Goal: Information Seeking & Learning: Learn about a topic

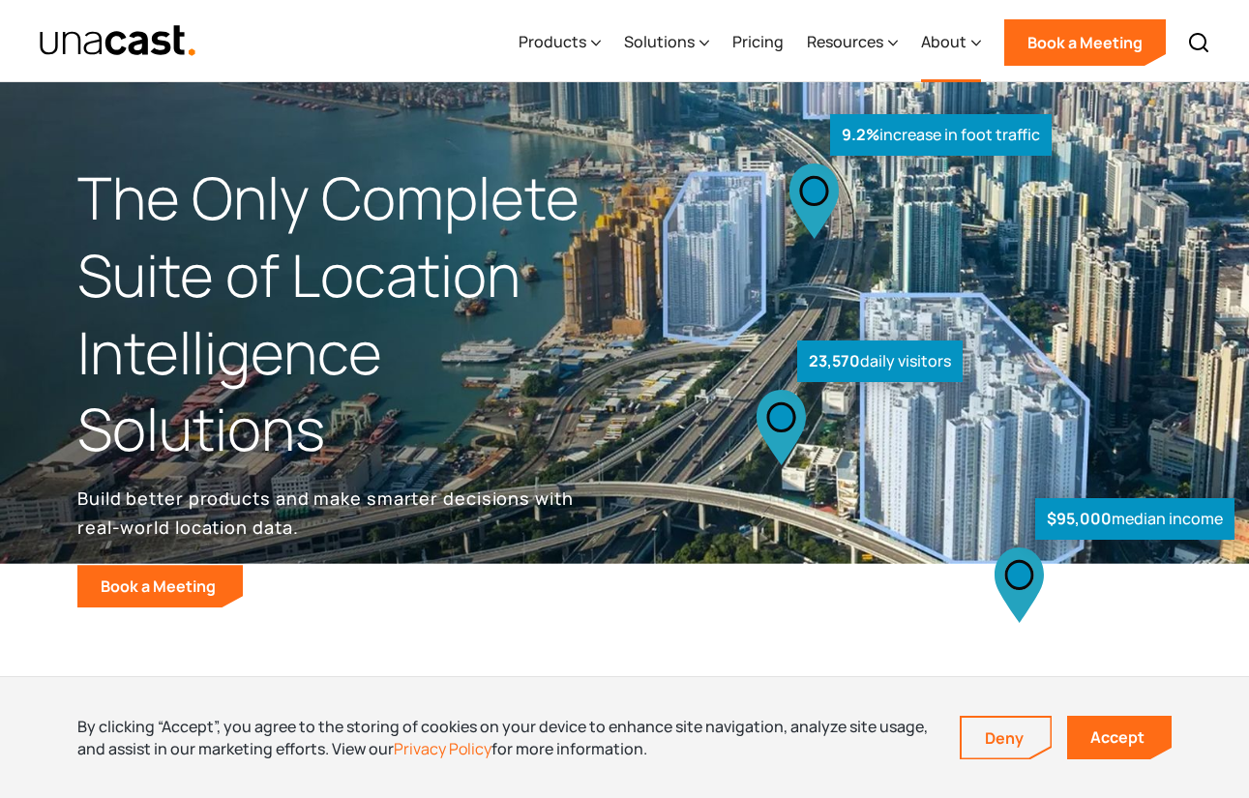
click at [957, 38] on div "About" at bounding box center [943, 41] width 45 height 23
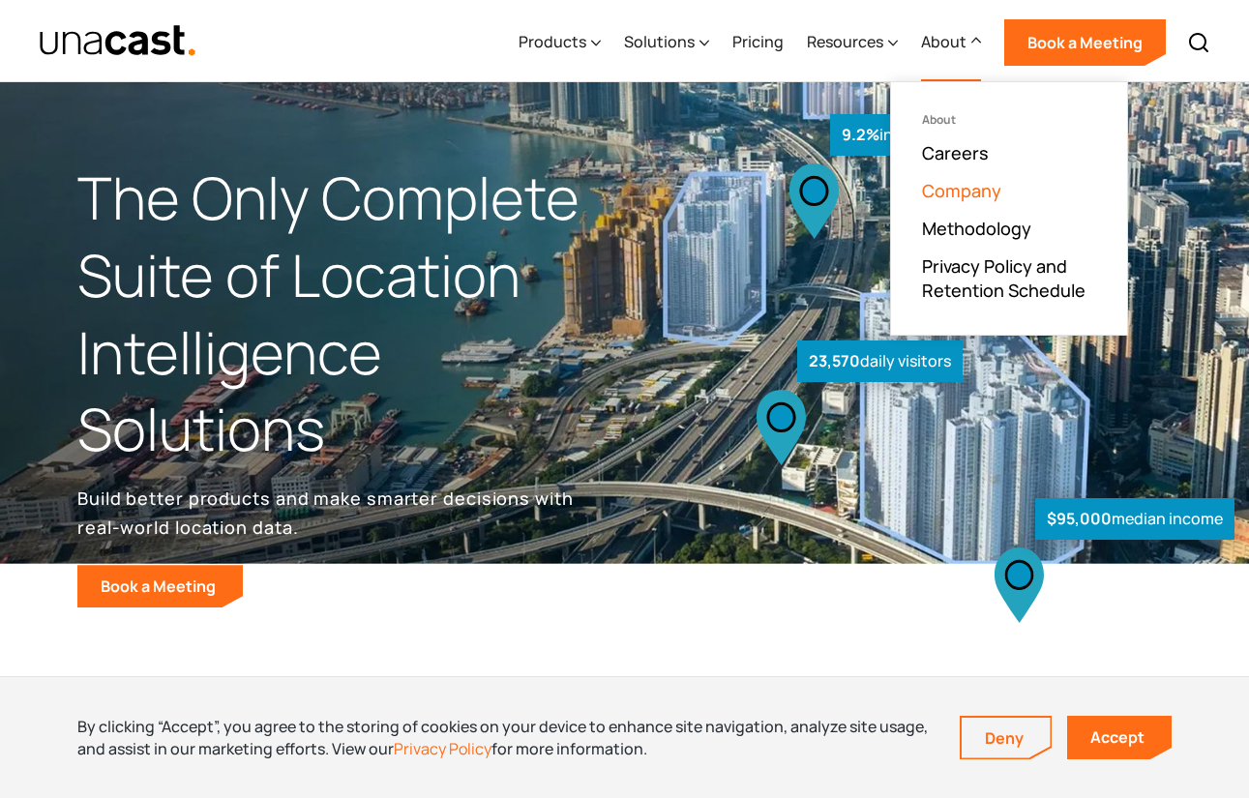
click at [952, 190] on link "Company" at bounding box center [961, 190] width 79 height 23
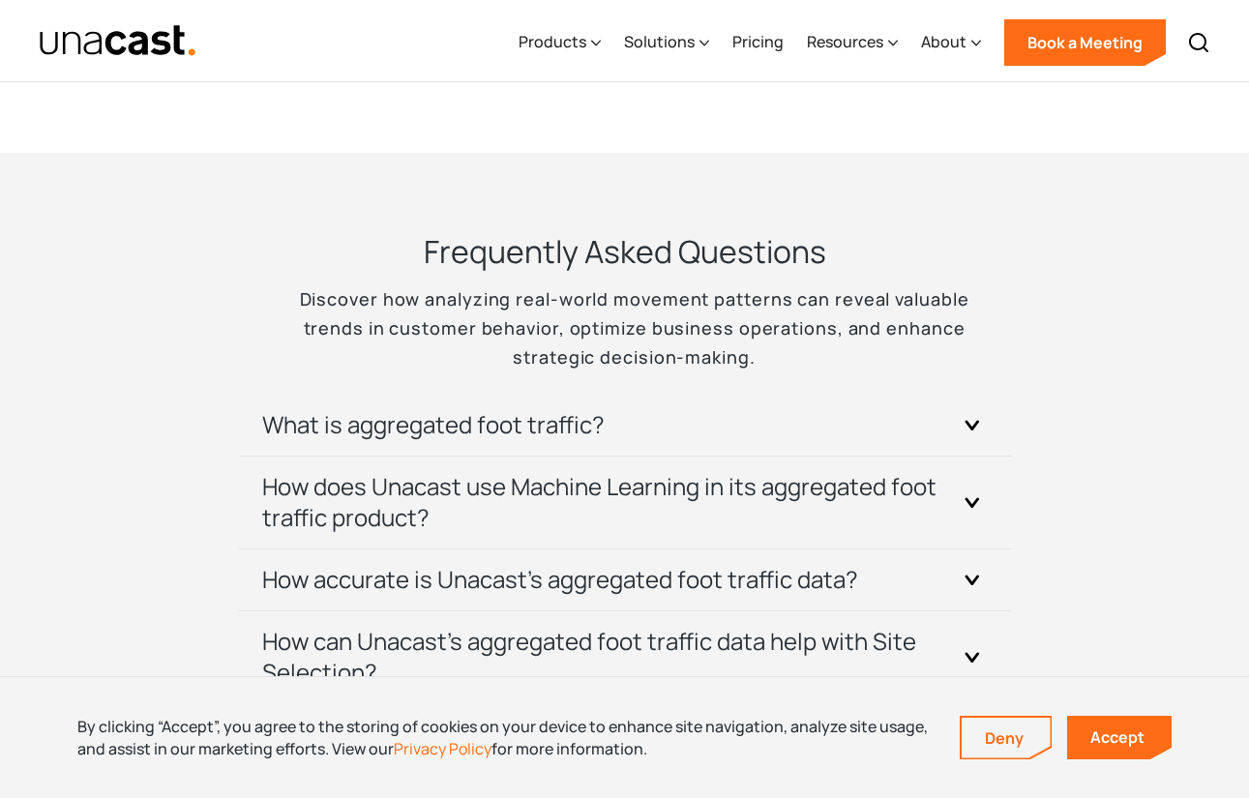
scroll to position [4063, 0]
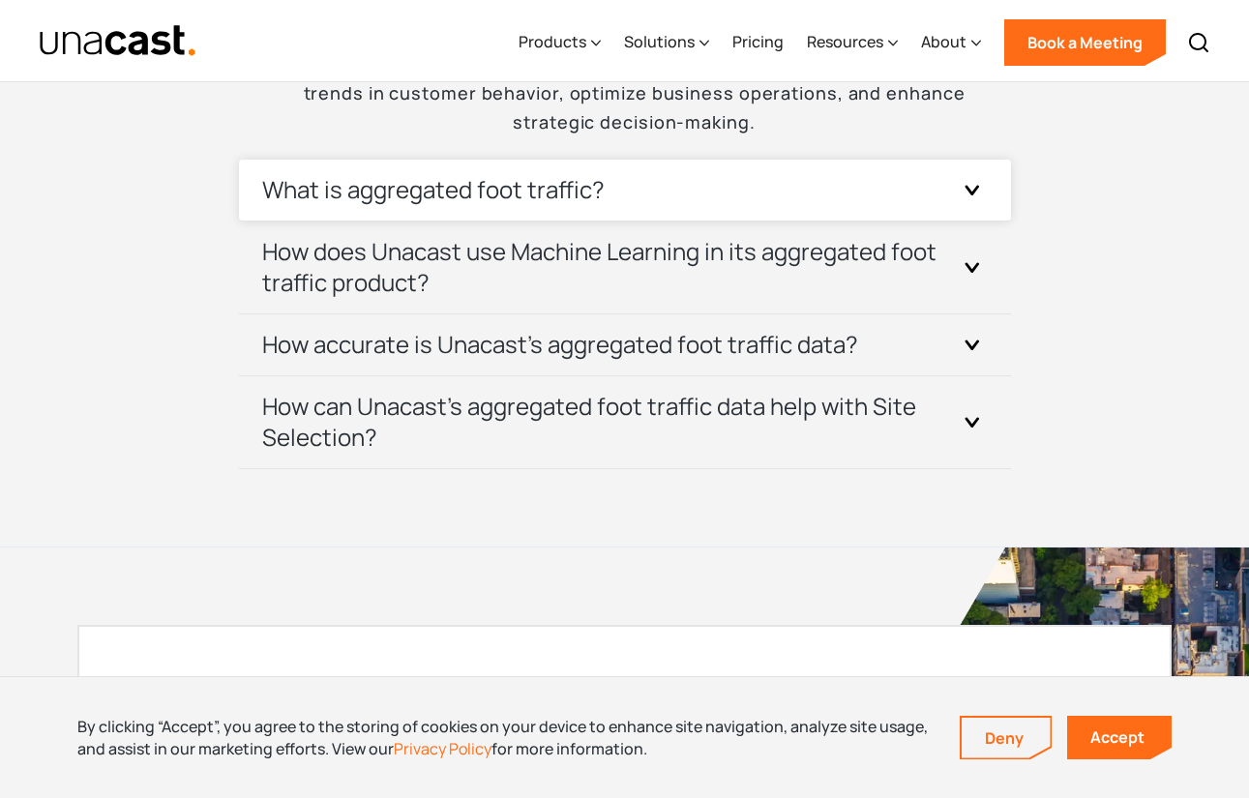
click at [577, 174] on h3 "What is aggregated foot traffic?" at bounding box center [433, 189] width 342 height 31
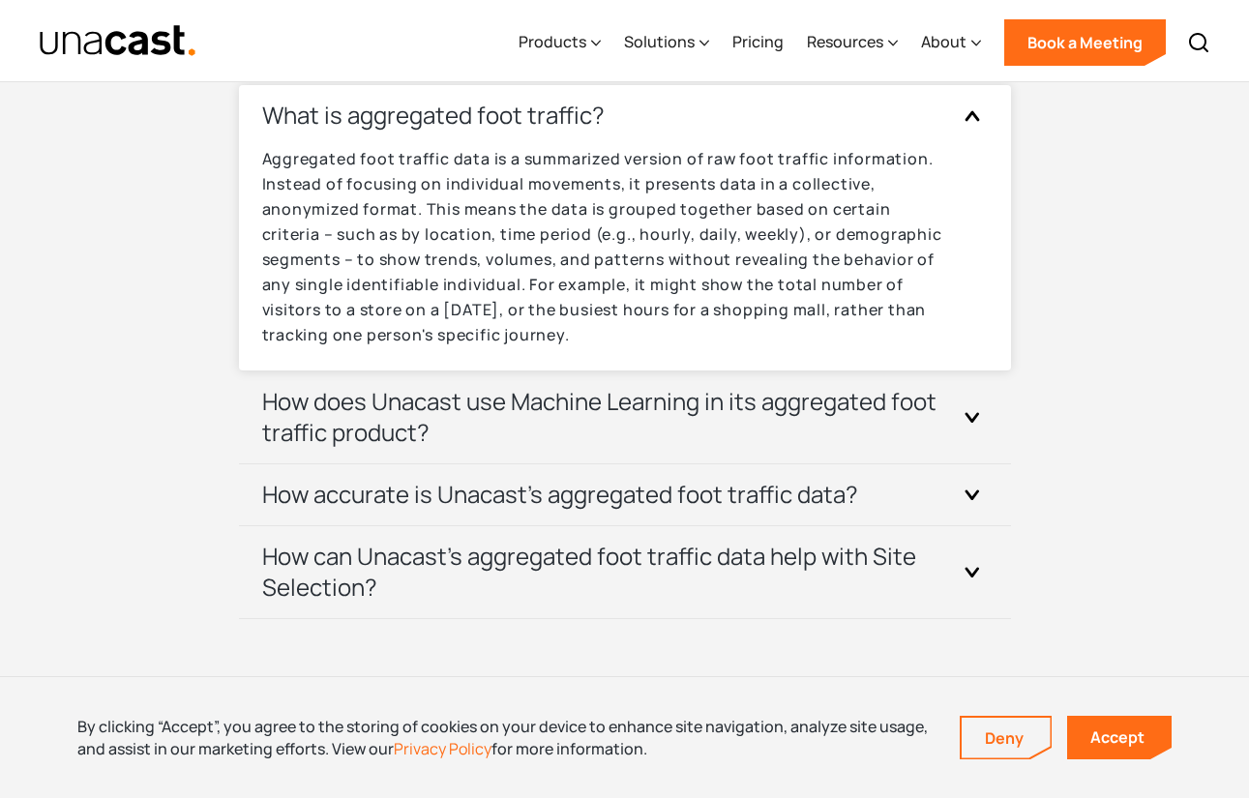
scroll to position [4160, 0]
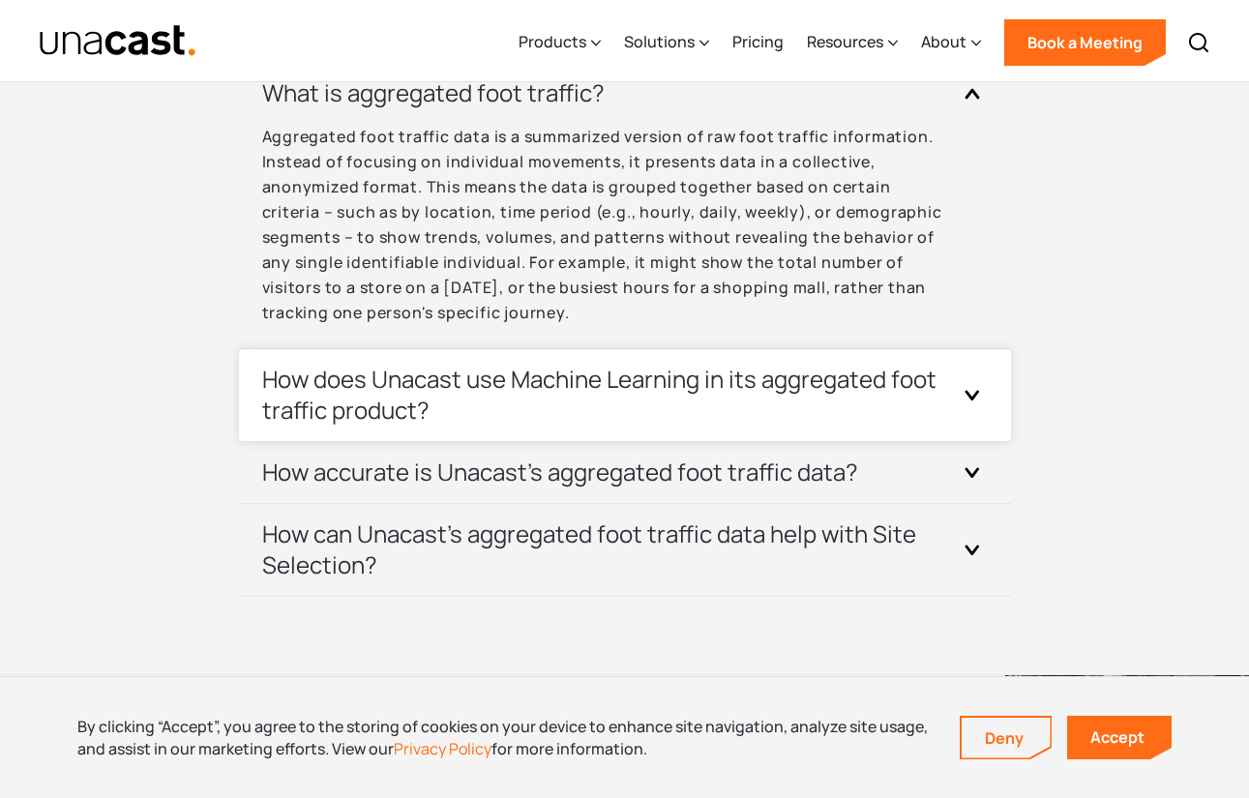
click at [496, 369] on h3 "How does Unacast use Machine Learning in its aggregated foot traffic product?" at bounding box center [601, 395] width 679 height 62
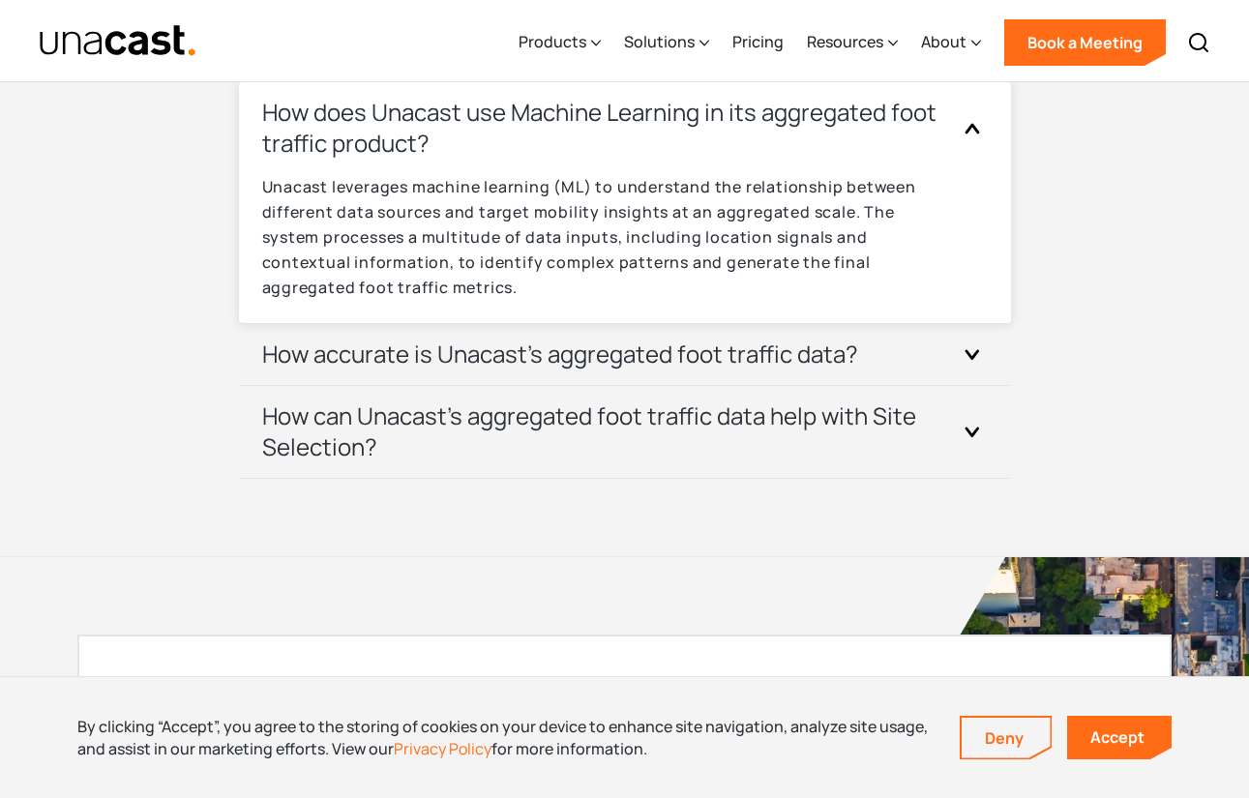
scroll to position [4450, 0]
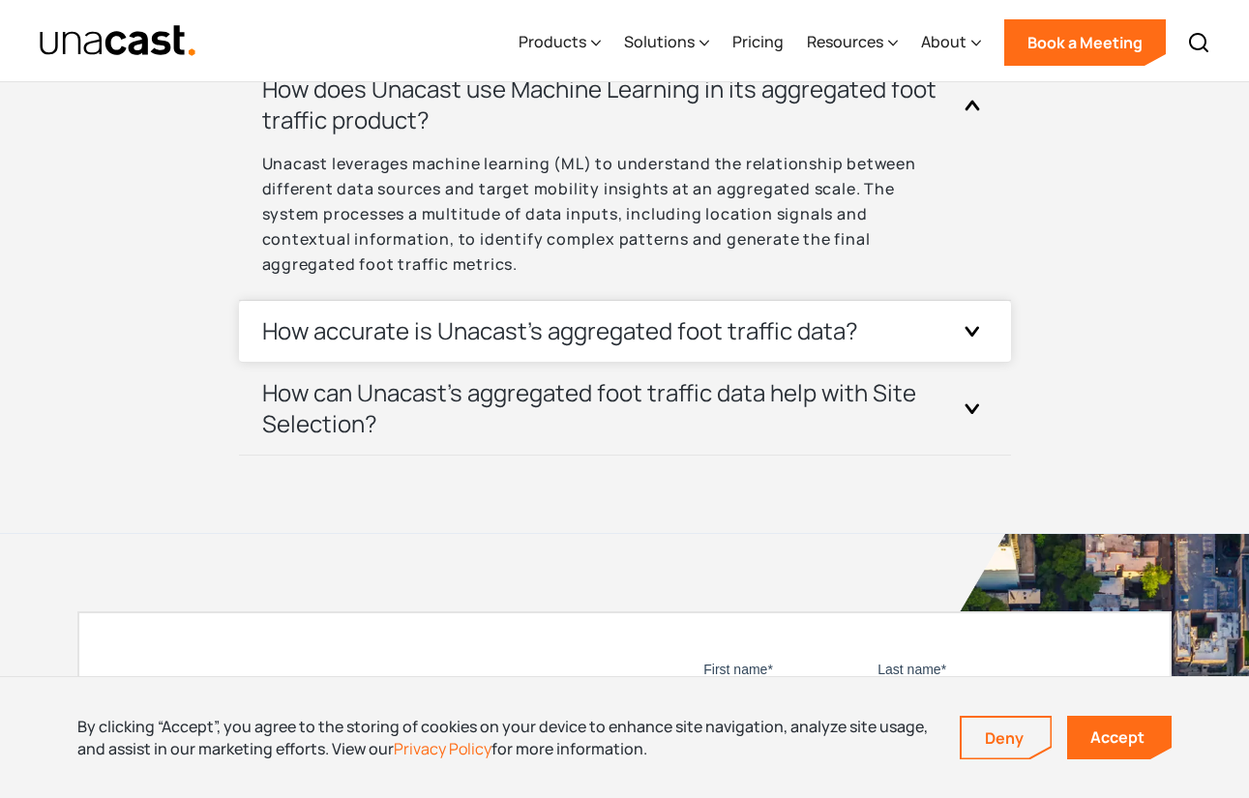
click at [517, 316] on h3 "How accurate is Unacast's aggregated foot traffic data?" at bounding box center [560, 330] width 596 height 31
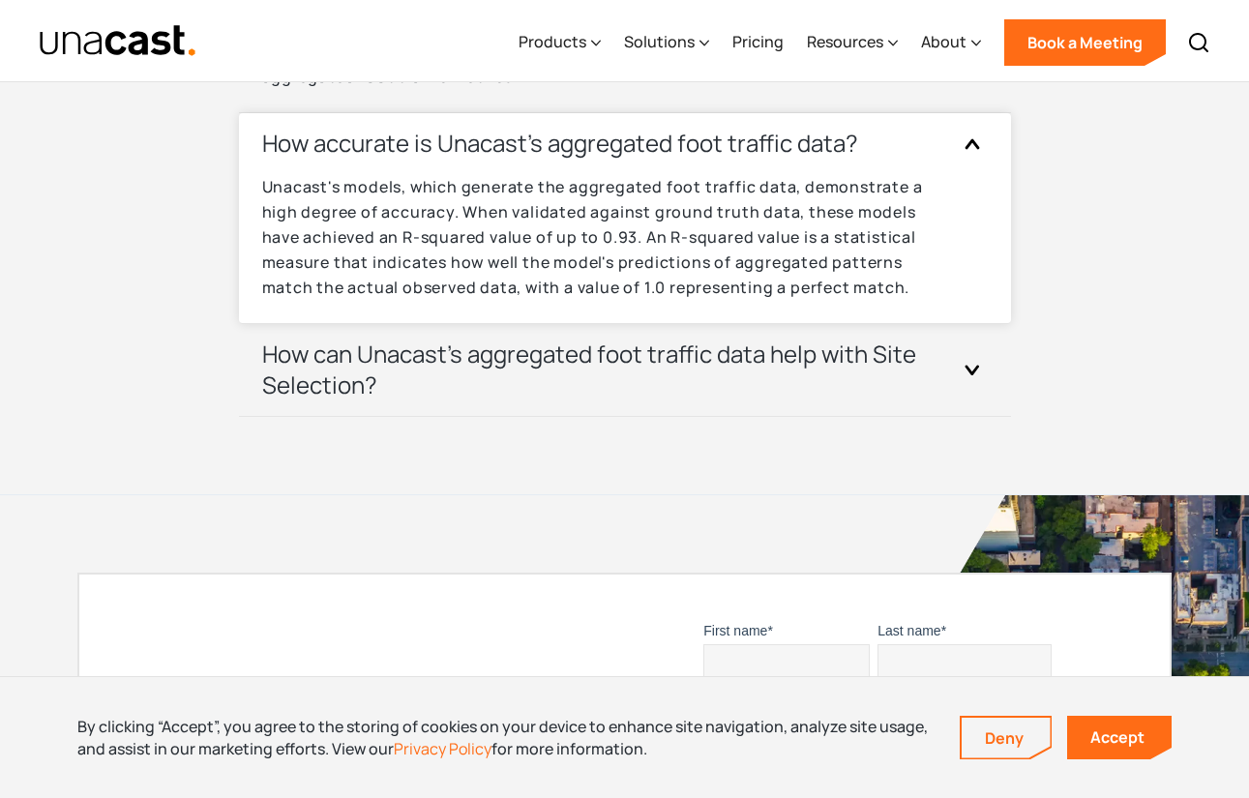
scroll to position [4644, 0]
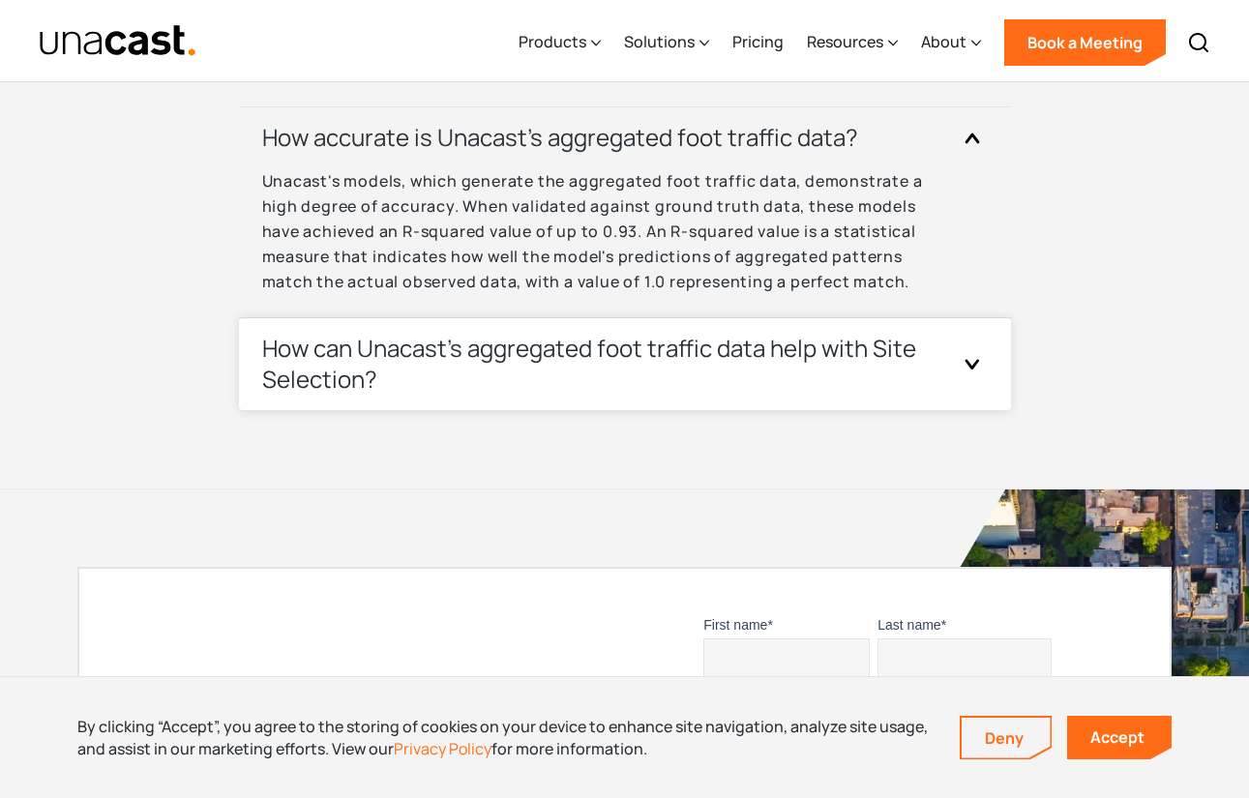
click at [491, 343] on h3 "How can Unacast's aggregated foot traffic data help with Site Selection?" at bounding box center [601, 364] width 679 height 62
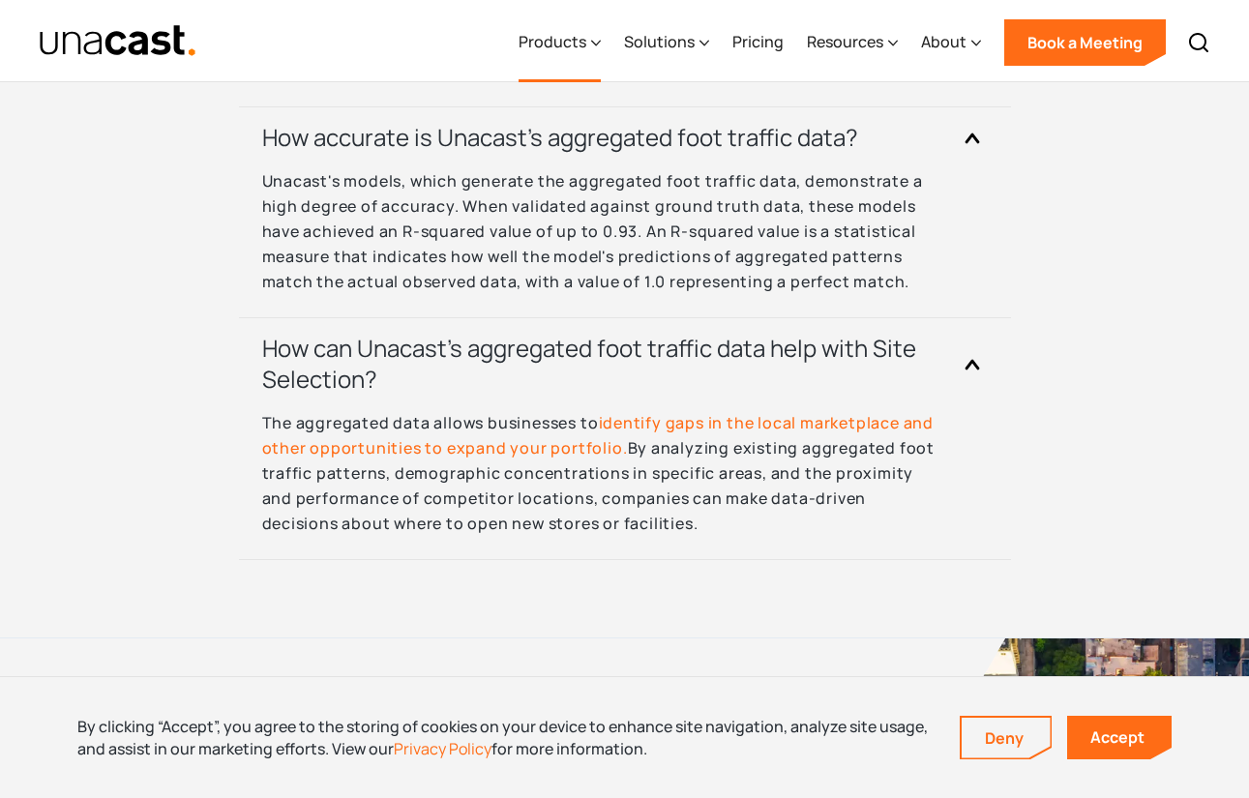
click at [565, 45] on div "Products" at bounding box center [553, 41] width 68 height 23
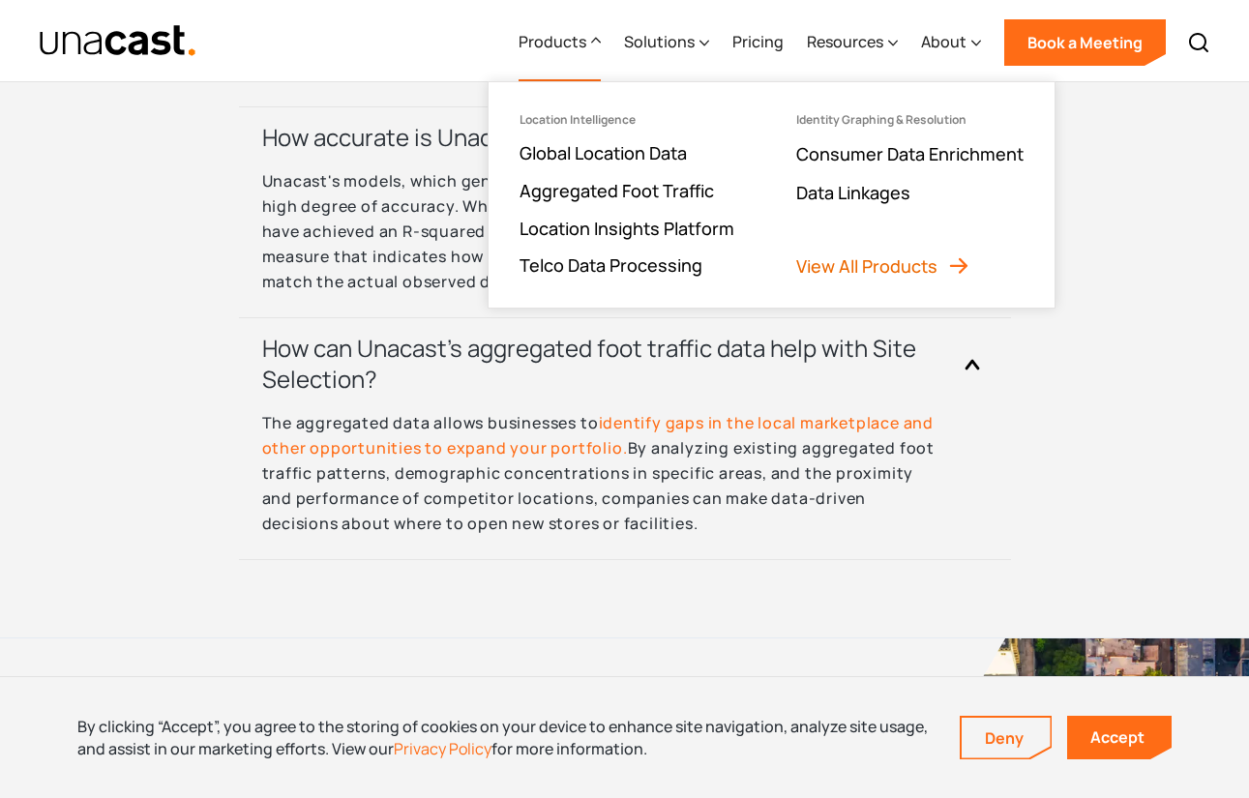
click at [830, 266] on link "View All Products" at bounding box center [883, 265] width 174 height 23
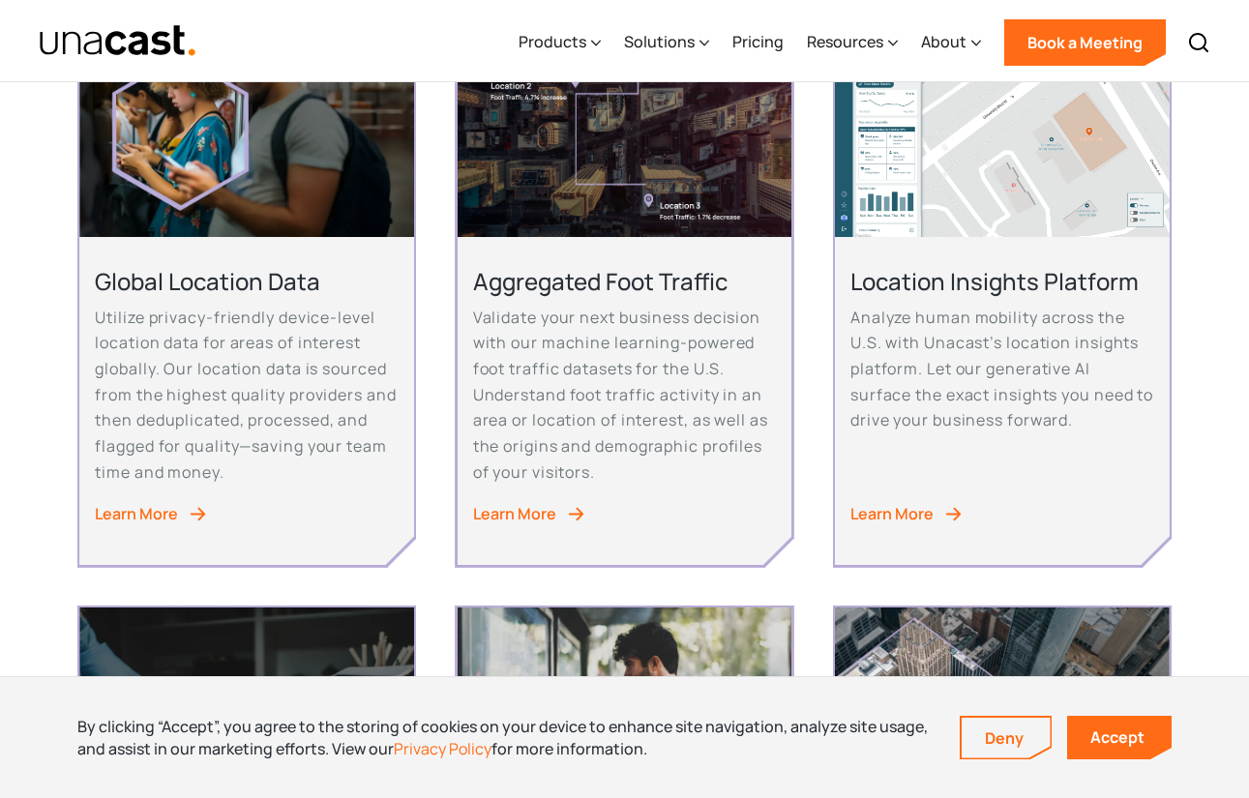
scroll to position [580, 0]
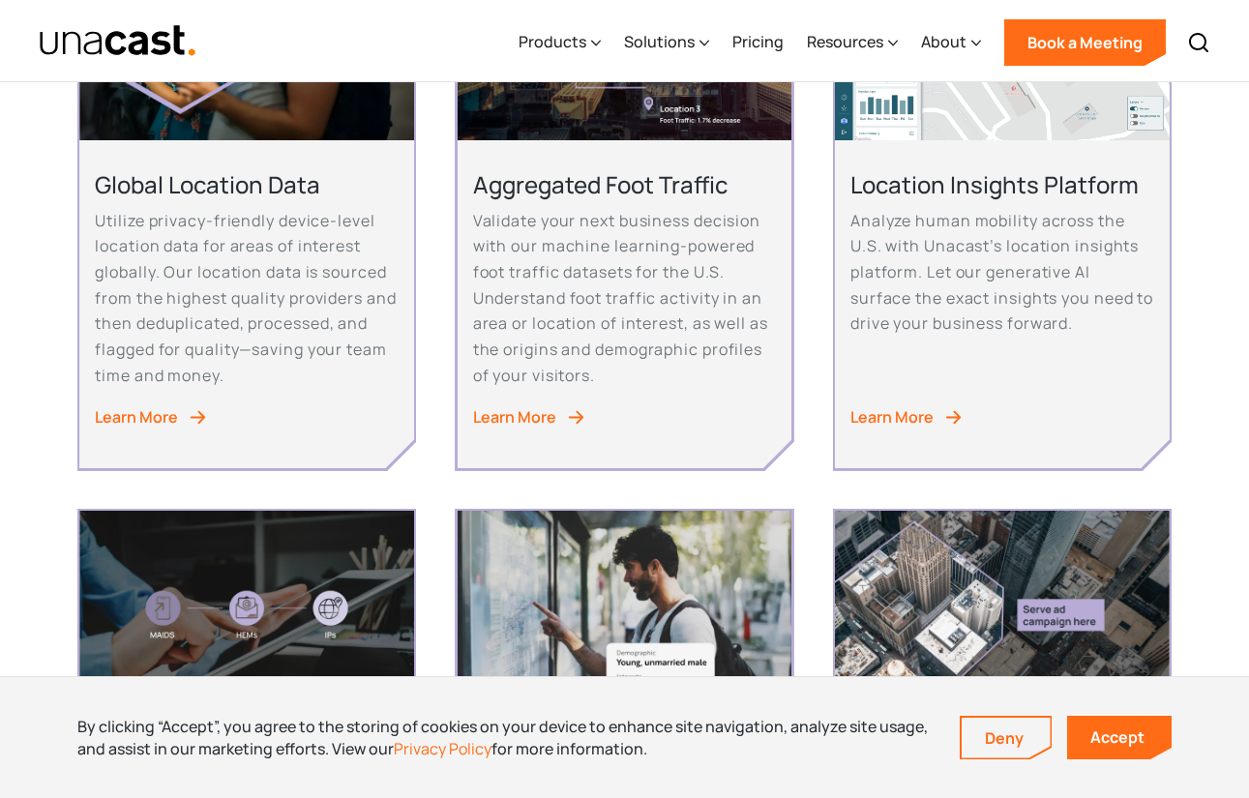
click at [117, 415] on div "Learn More" at bounding box center [136, 417] width 83 height 26
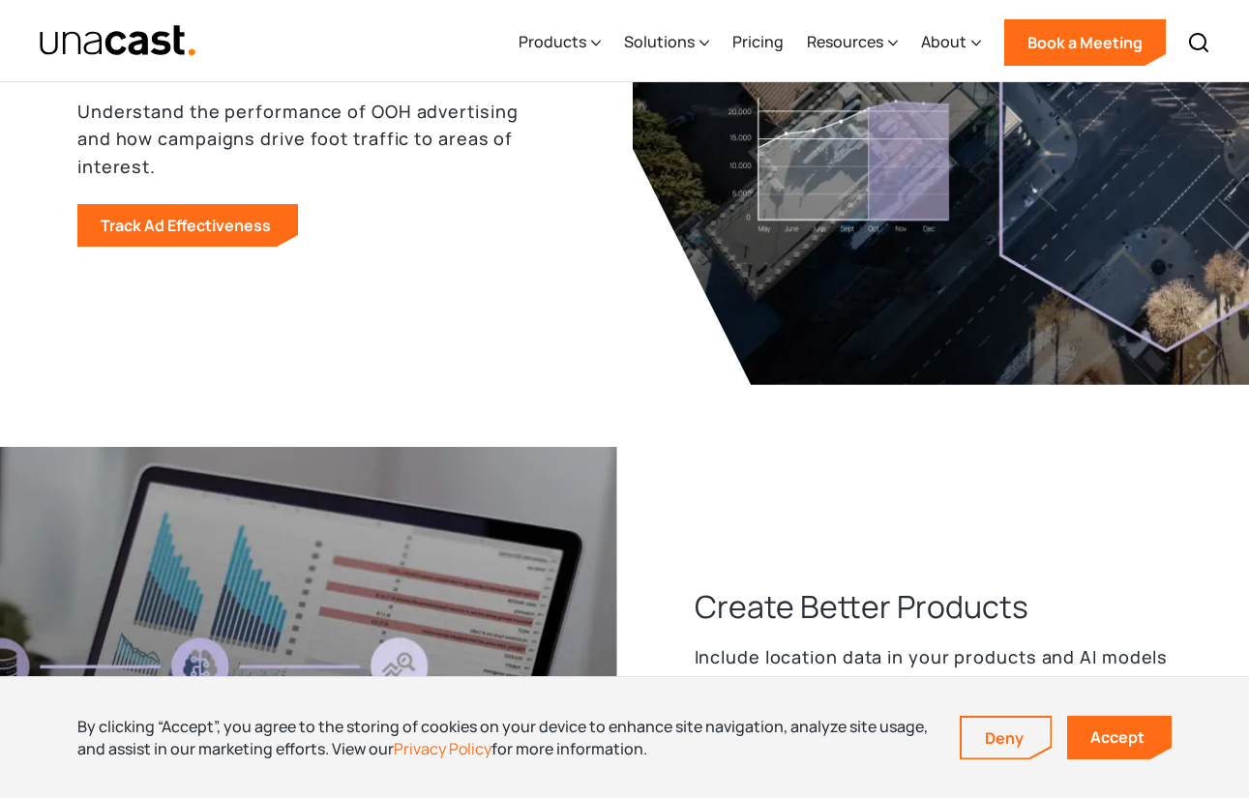
scroll to position [2709, 0]
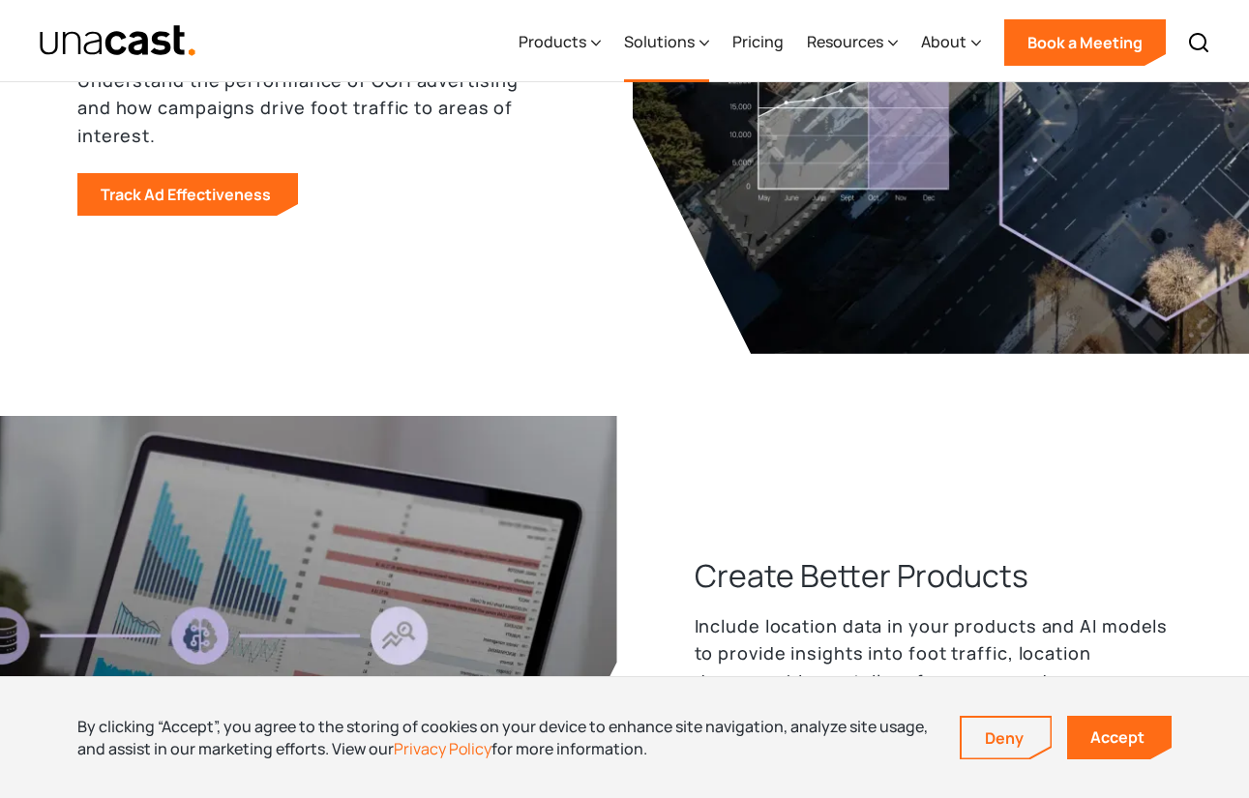
click at [662, 46] on div "Solutions" at bounding box center [659, 41] width 71 height 23
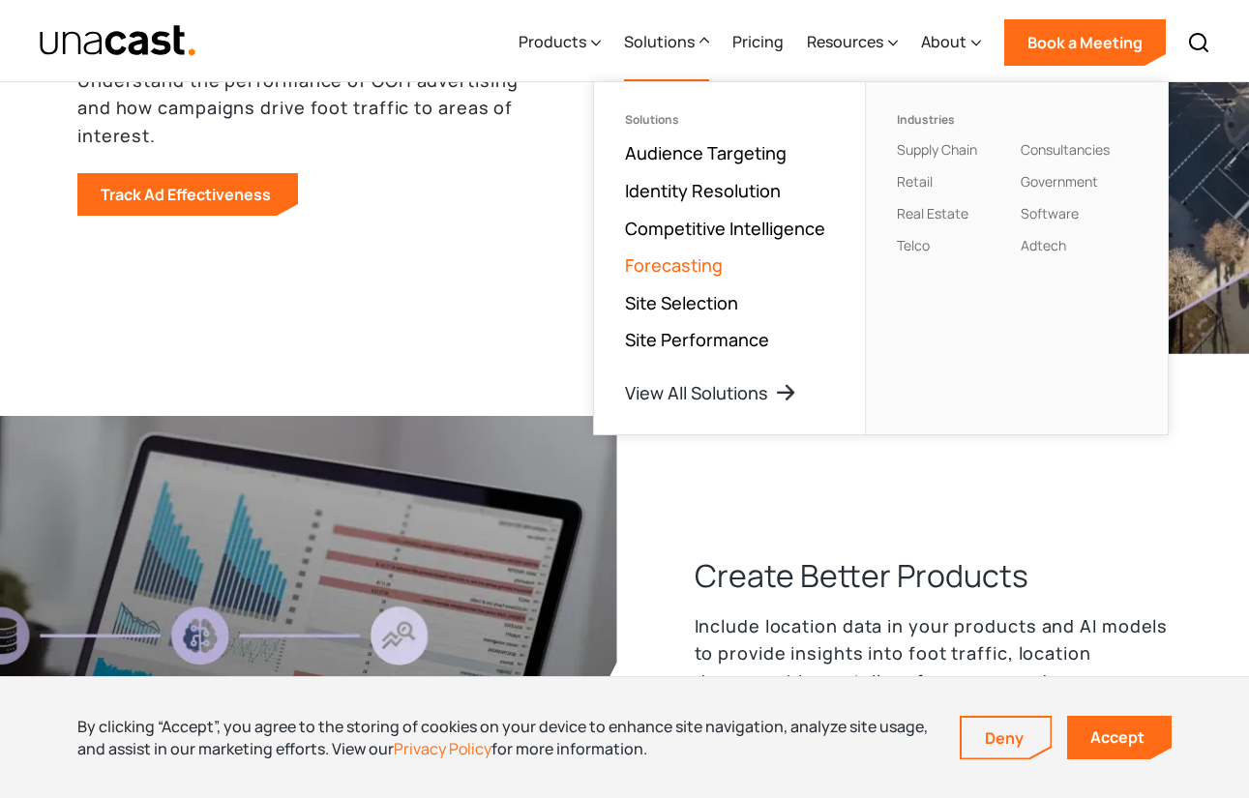
click at [664, 262] on link "Forecasting" at bounding box center [674, 264] width 98 height 23
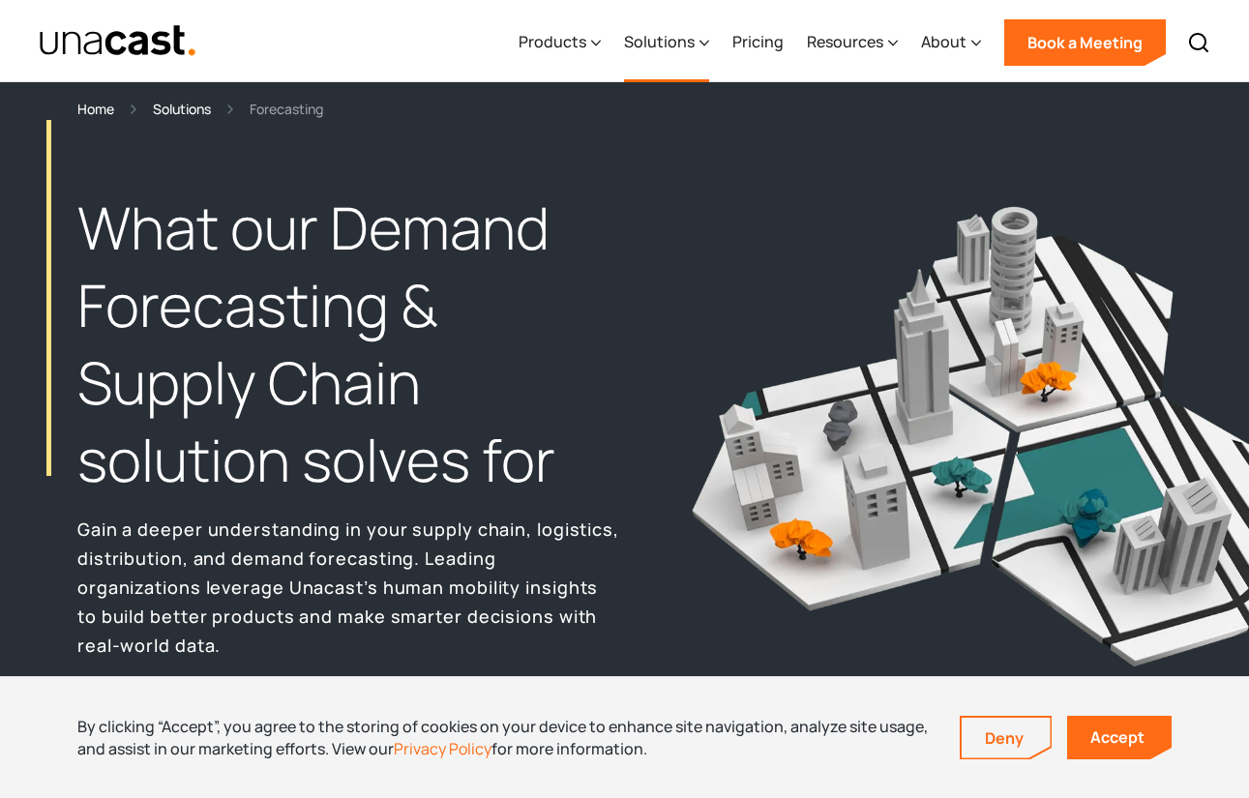
click at [657, 41] on div "Solutions" at bounding box center [659, 41] width 71 height 23
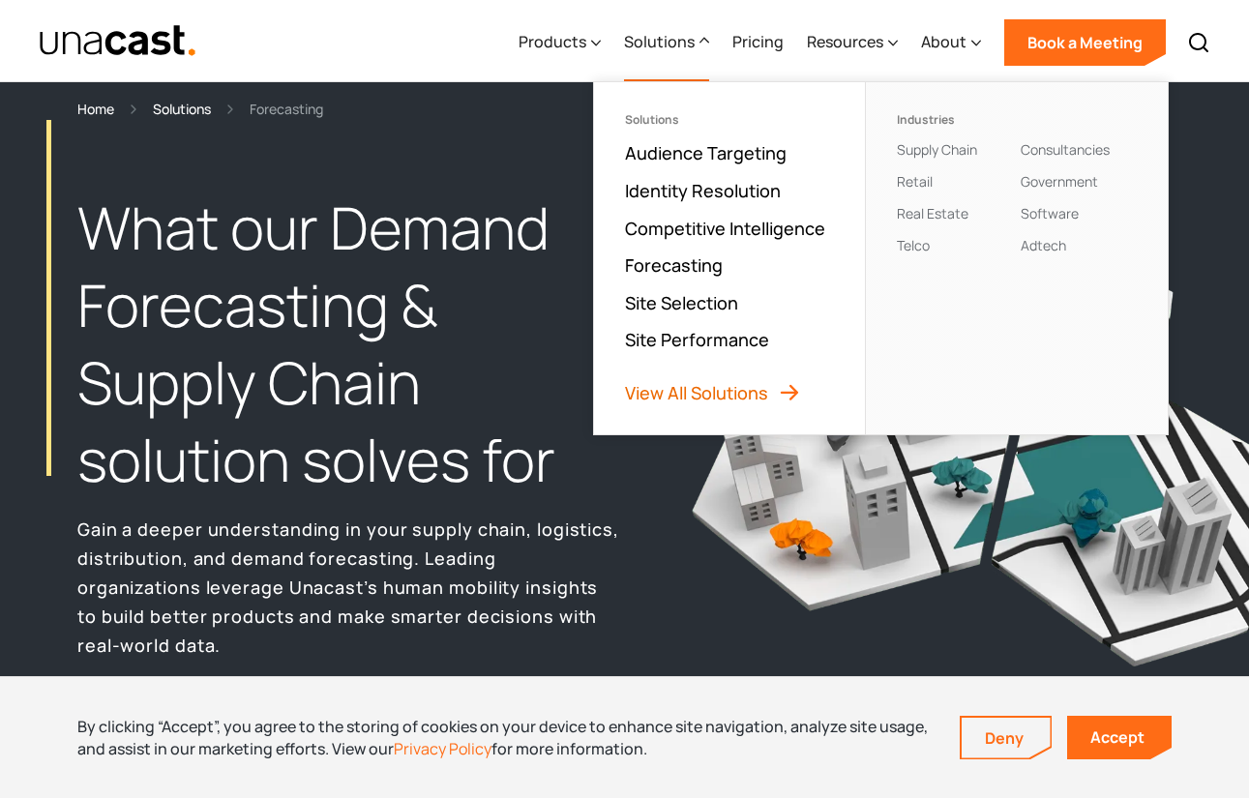
click at [727, 385] on link "View All Solutions" at bounding box center [713, 392] width 176 height 23
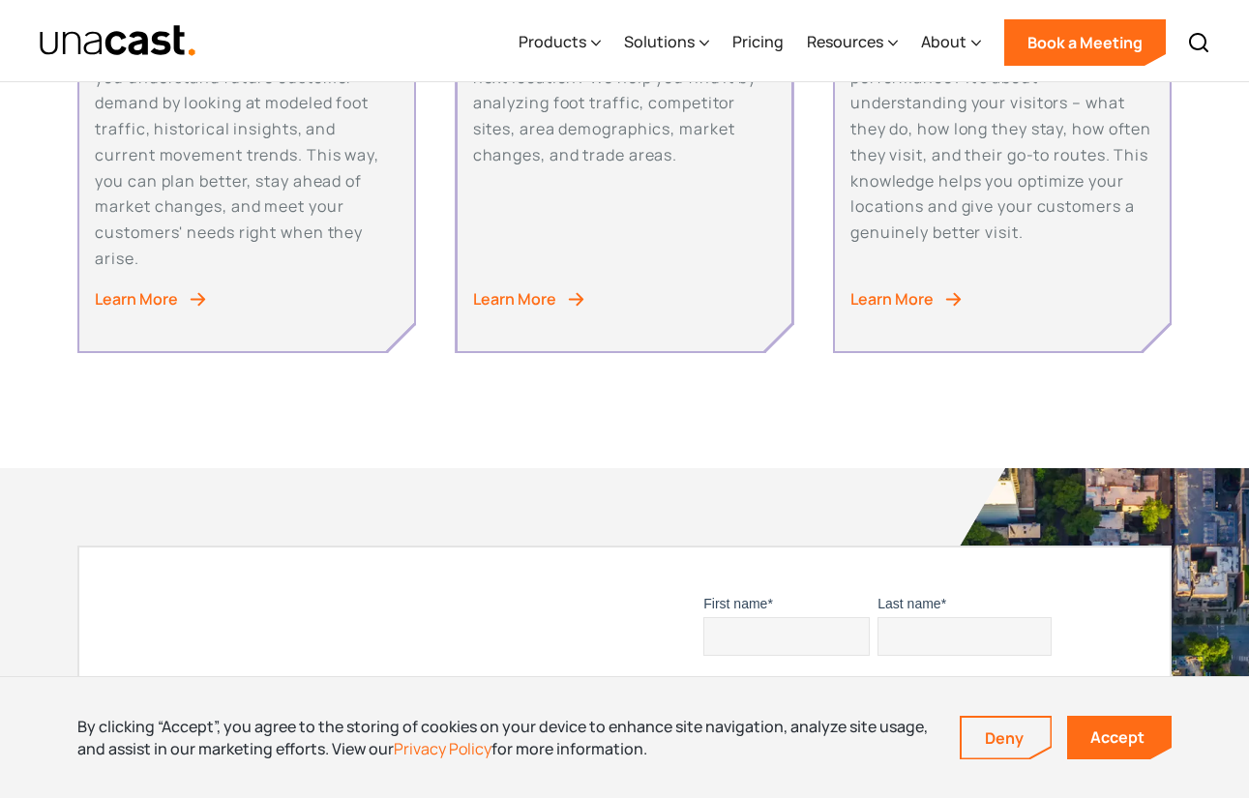
scroll to position [193, 0]
